Goal: Task Accomplishment & Management: Manage account settings

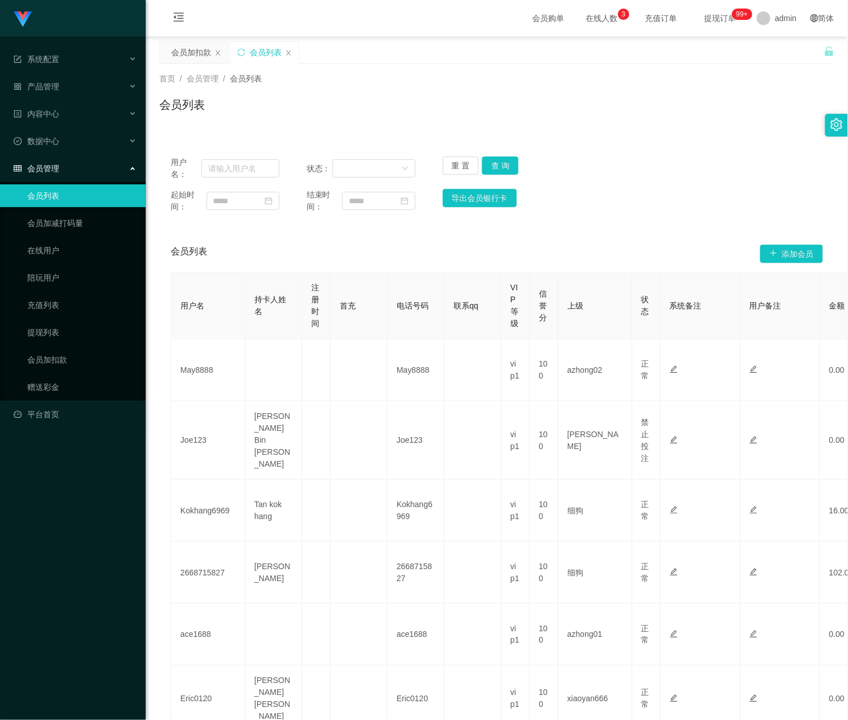
click at [840, 123] on icon "图标: setting" at bounding box center [836, 124] width 13 height 13
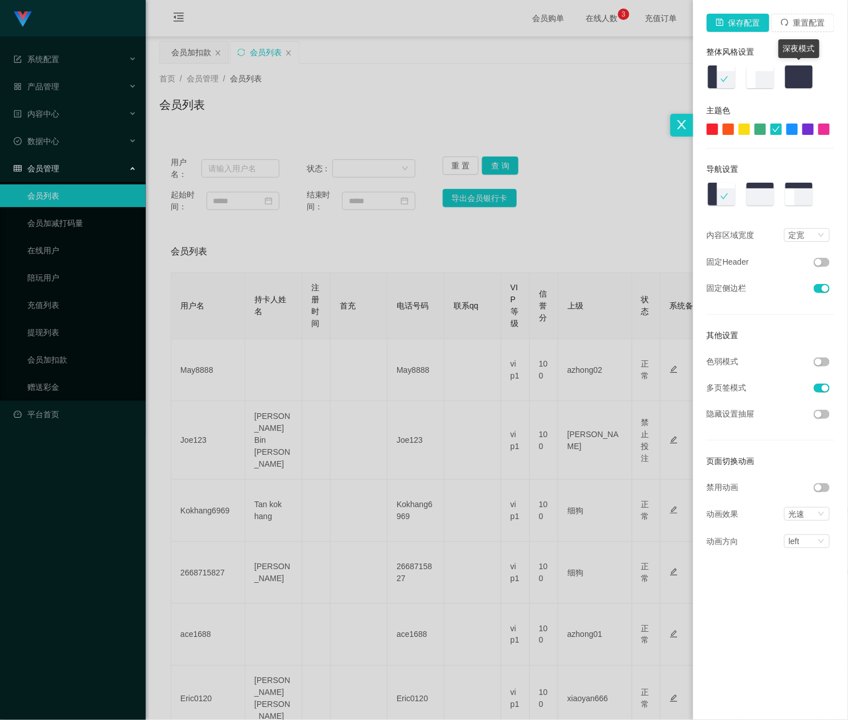
click at [803, 76] on img at bounding box center [799, 78] width 30 height 26
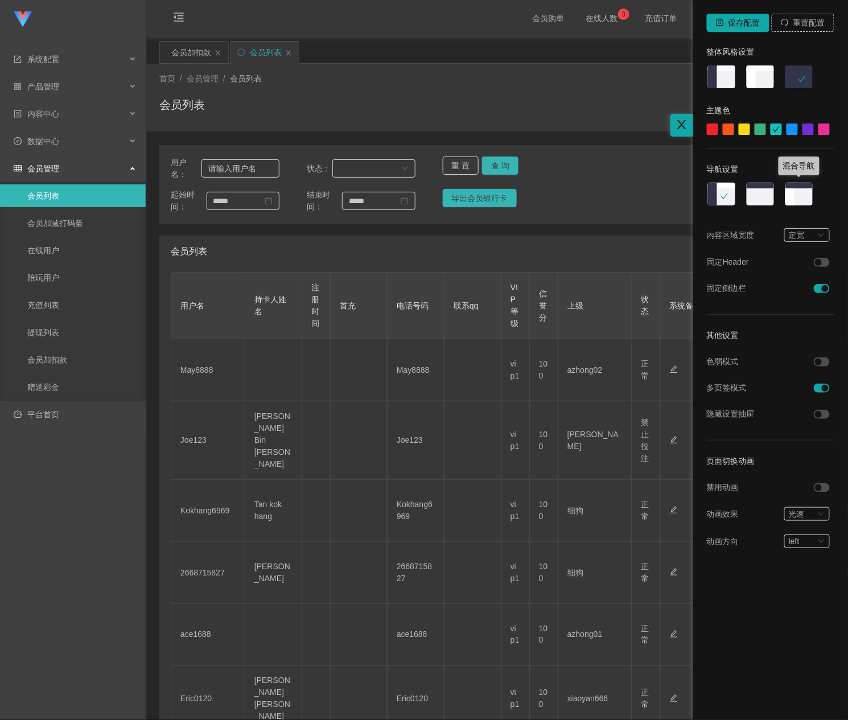
click at [799, 192] on img at bounding box center [799, 195] width 30 height 26
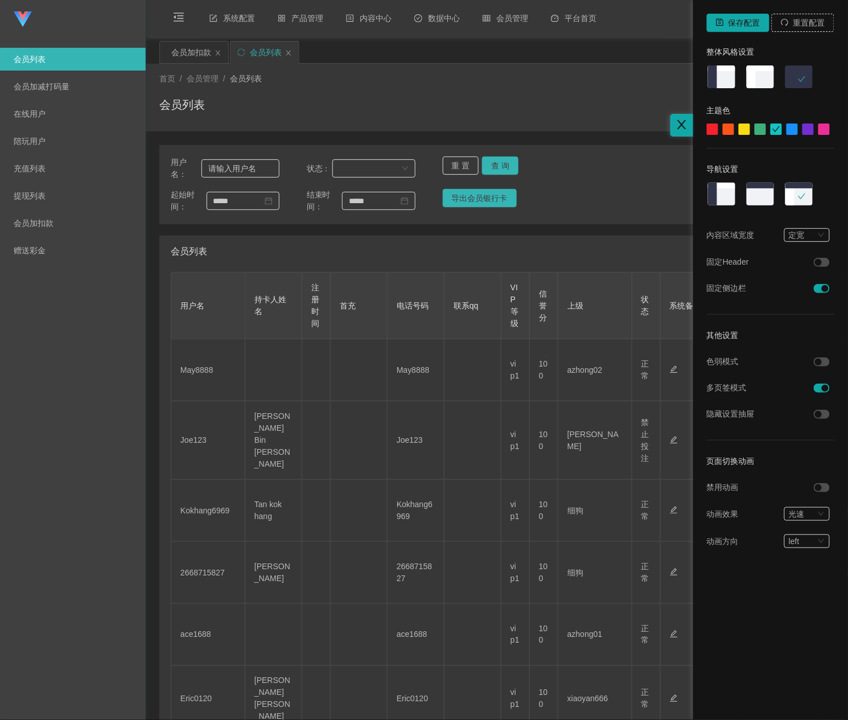
click at [677, 121] on icon "图标: close" at bounding box center [681, 124] width 13 height 13
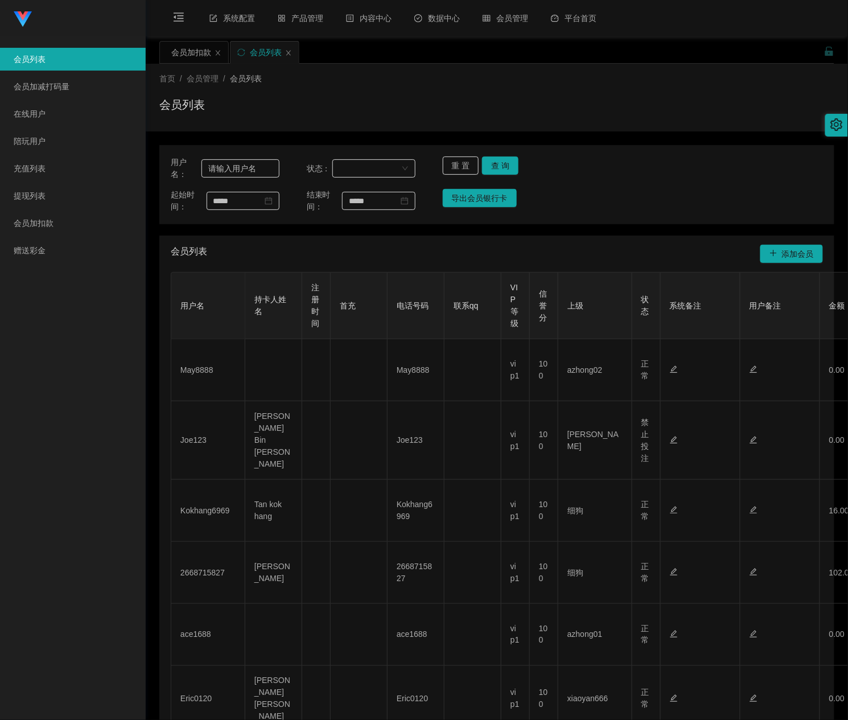
click at [606, 114] on div "会员列表" at bounding box center [496, 109] width 675 height 26
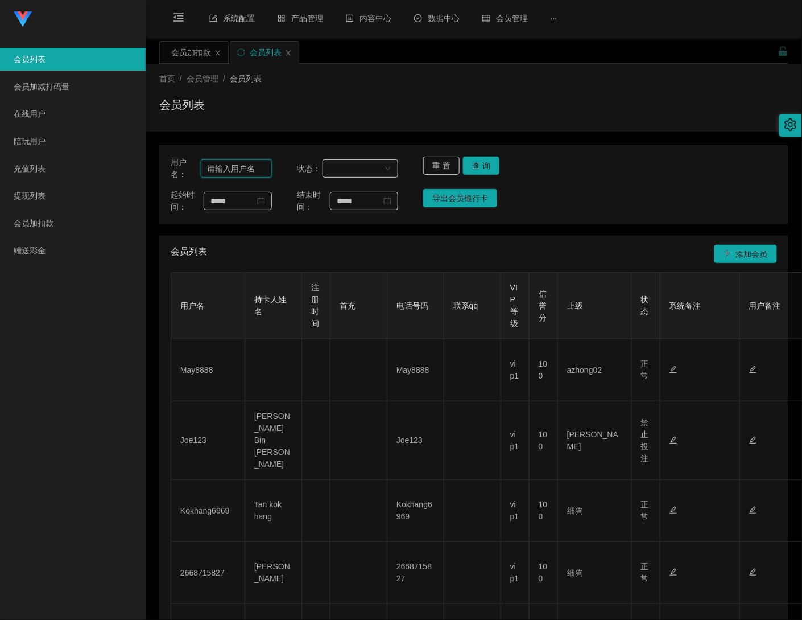
click at [240, 175] on input "text" at bounding box center [236, 168] width 71 height 18
paste input "89122898"
type input "89122898"
click at [495, 158] on button "查 询" at bounding box center [481, 165] width 36 height 18
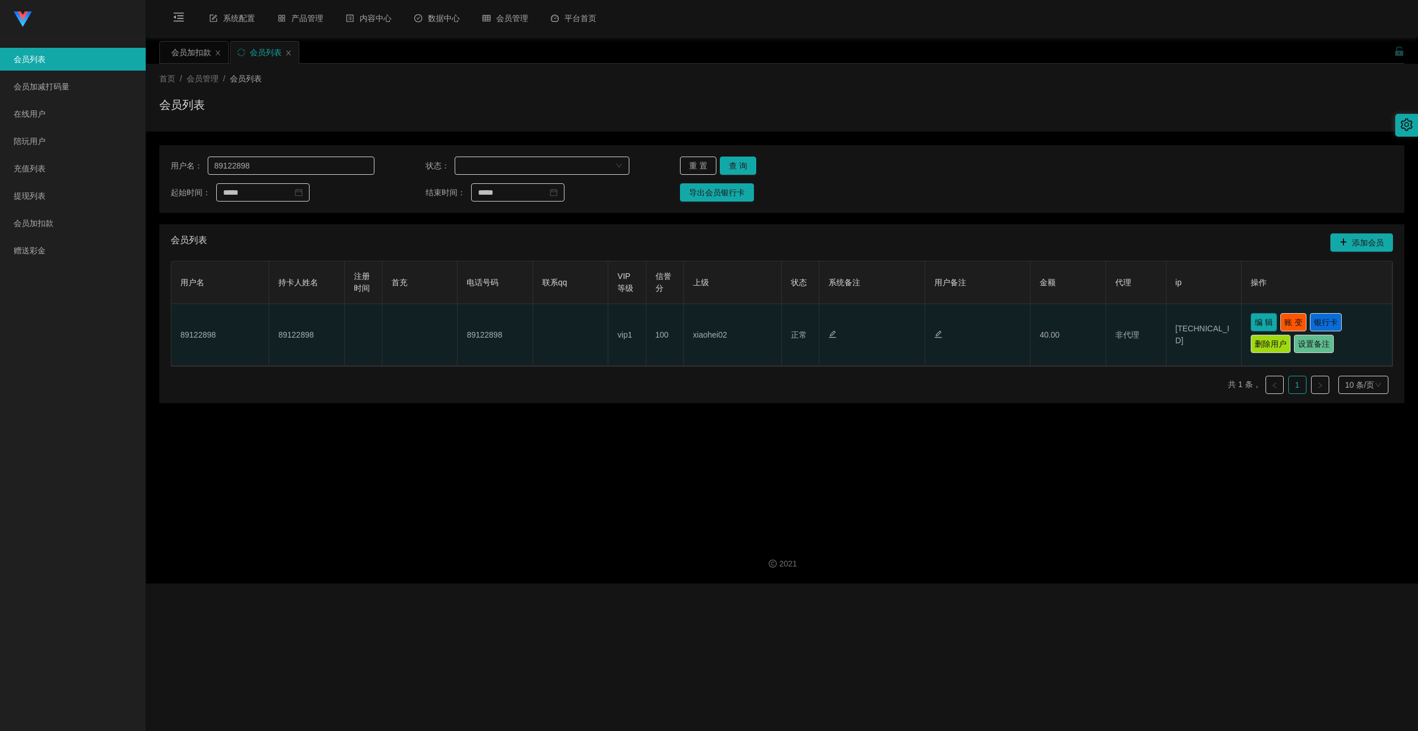
click at [847, 322] on button "编 辑" at bounding box center [1264, 322] width 26 height 18
type input "89122898"
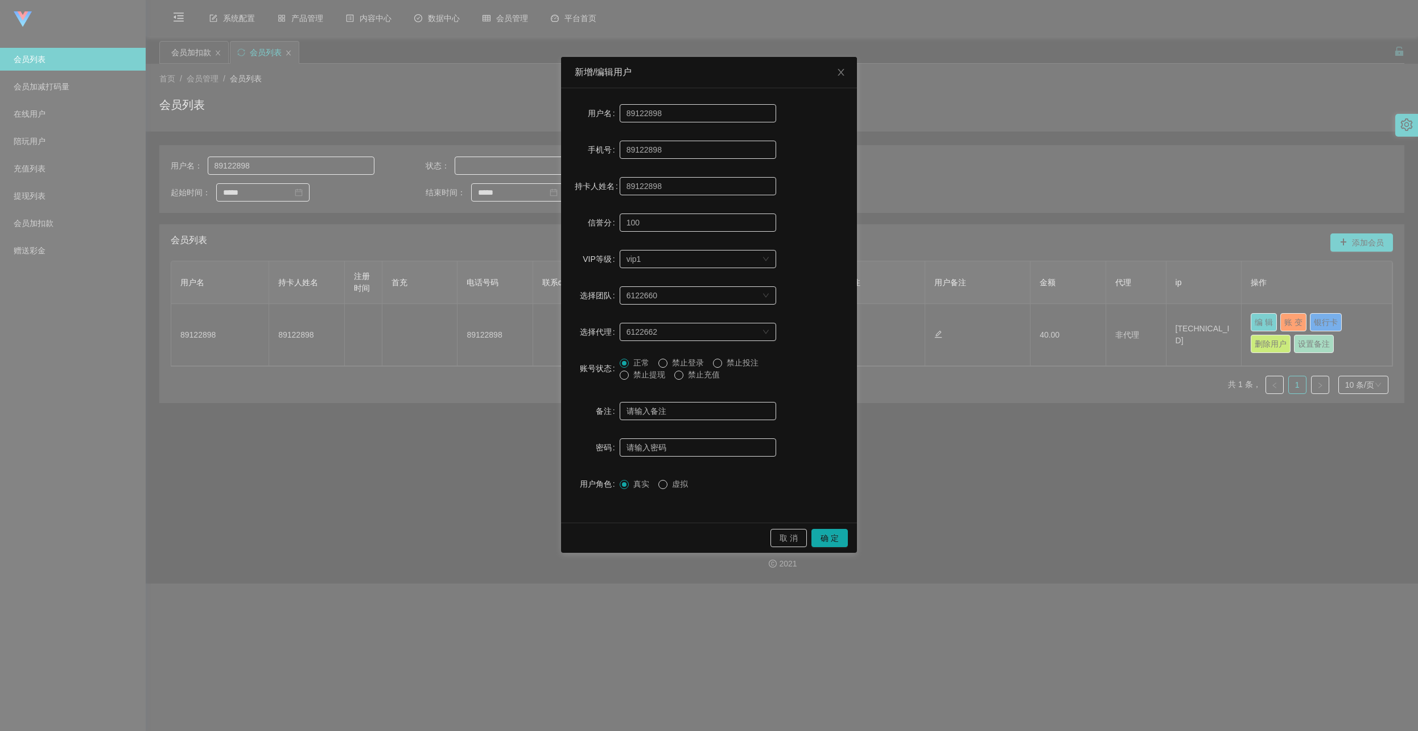
click at [646, 372] on span "禁止提现" at bounding box center [649, 374] width 41 height 9
click at [822, 543] on button "确 定" at bounding box center [829, 538] width 36 height 18
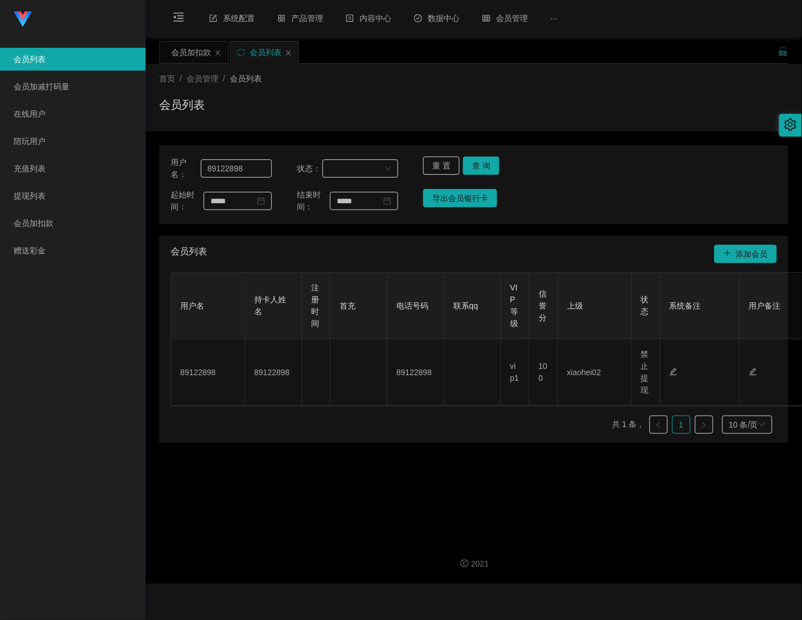
click at [793, 129] on icon "图标: setting" at bounding box center [791, 124] width 13 height 13
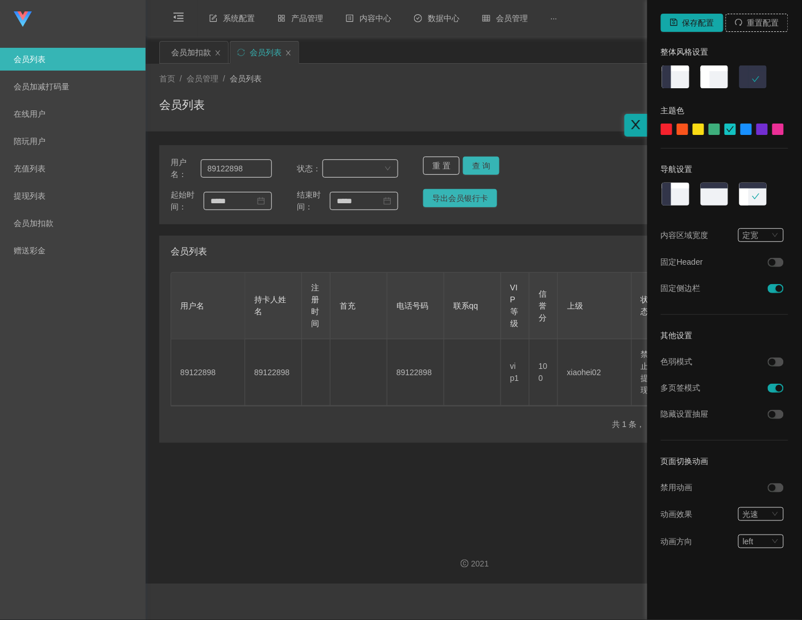
click at [781, 262] on button "button" at bounding box center [776, 262] width 16 height 9
click at [540, 529] on div at bounding box center [401, 310] width 802 height 620
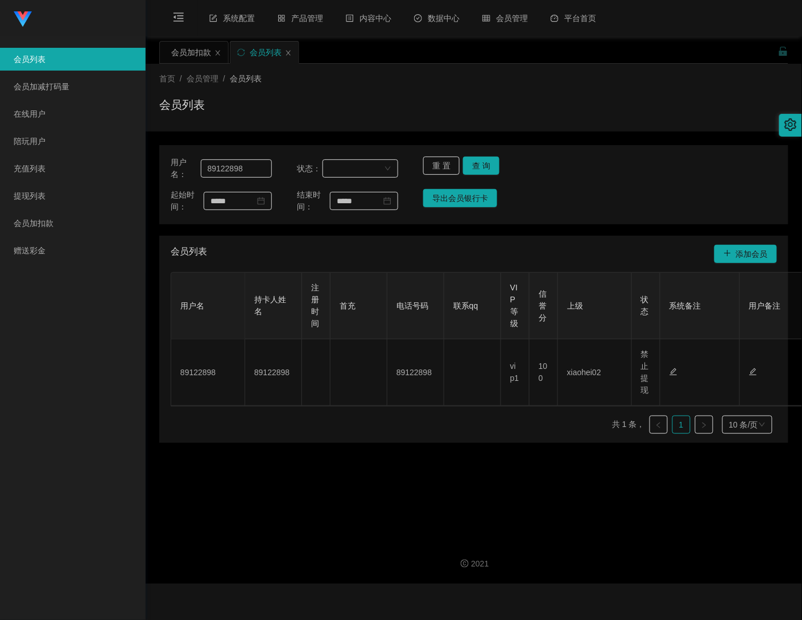
click at [57, 52] on link "会员列表" at bounding box center [75, 59] width 123 height 23
click at [80, 87] on link "会员加减打码量" at bounding box center [75, 86] width 123 height 23
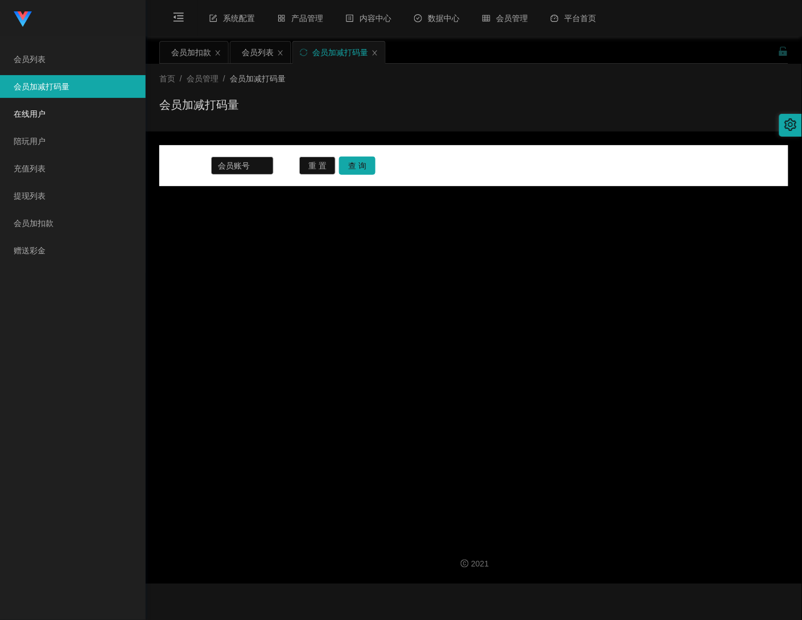
click at [66, 110] on link "在线用户" at bounding box center [75, 113] width 123 height 23
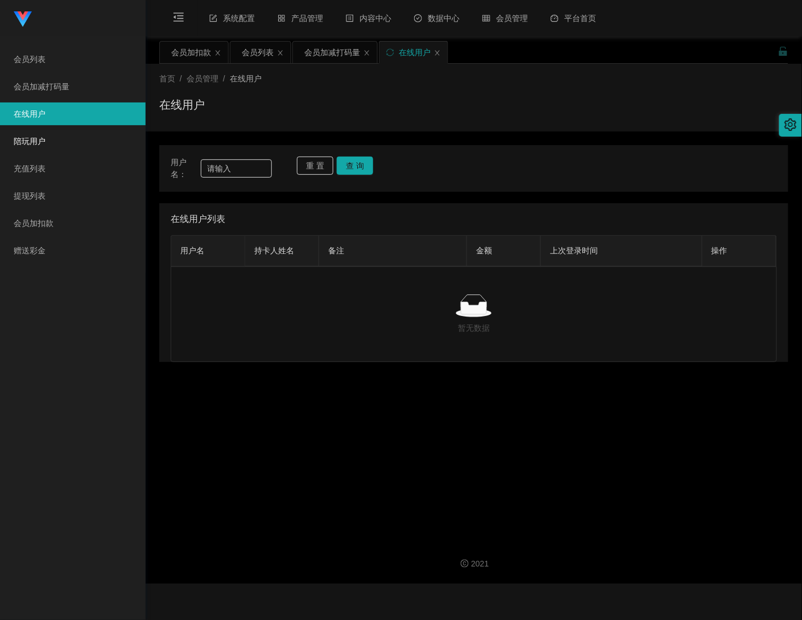
click at [60, 131] on link "陪玩用户" at bounding box center [75, 141] width 123 height 23
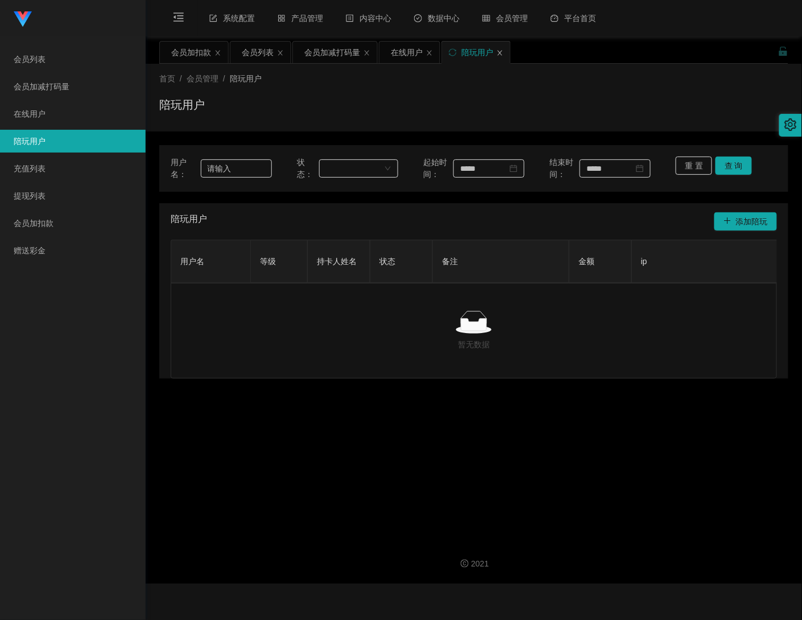
click at [500, 56] on icon "图标: close" at bounding box center [500, 53] width 7 height 7
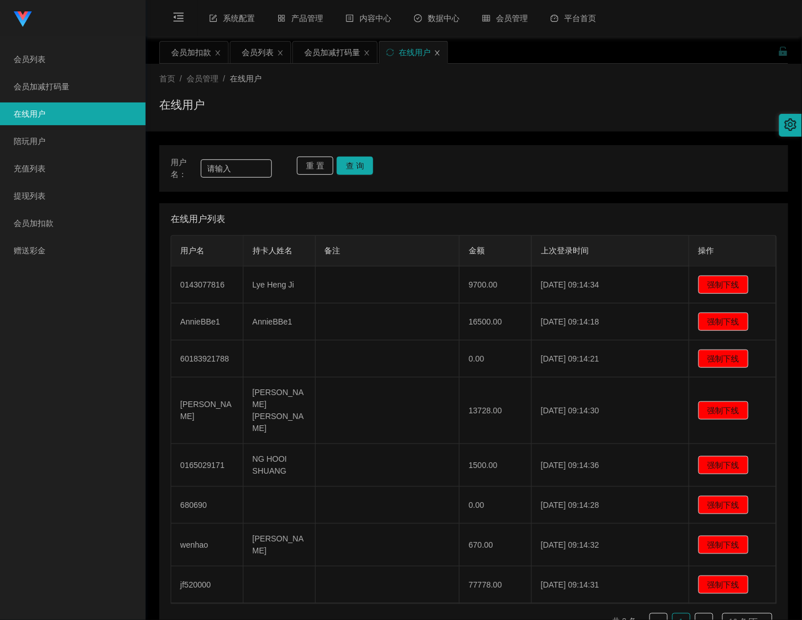
click at [438, 51] on icon "图标: close" at bounding box center [437, 53] width 7 height 7
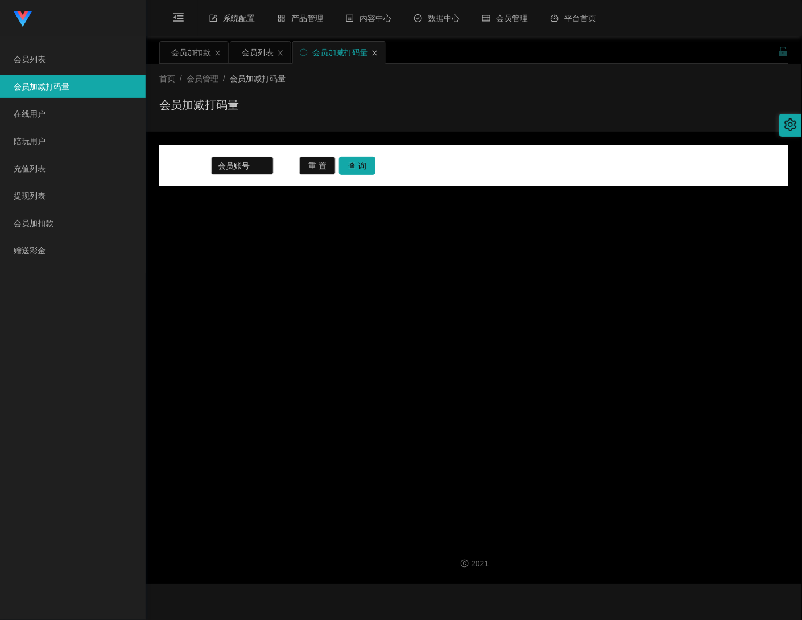
click at [378, 53] on icon "图标: close" at bounding box center [375, 53] width 7 height 7
